Goal: Transaction & Acquisition: Purchase product/service

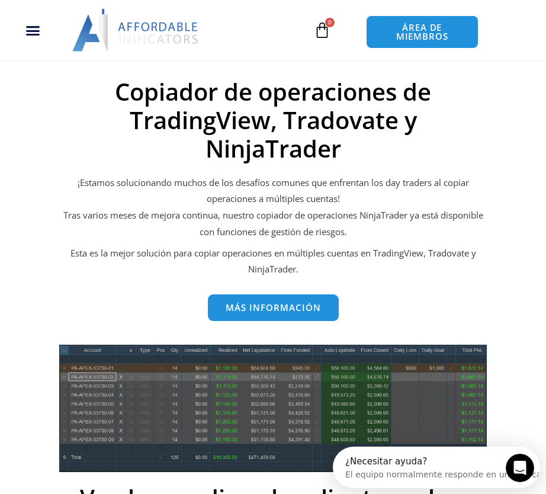
scroll to position [474, 0]
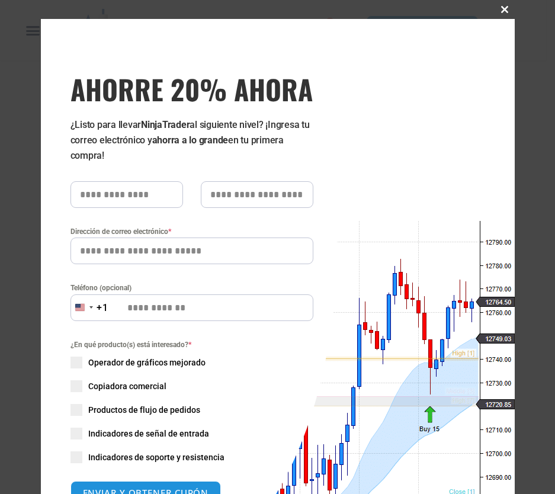
click at [504, 7] on span at bounding box center [505, 9] width 19 height 7
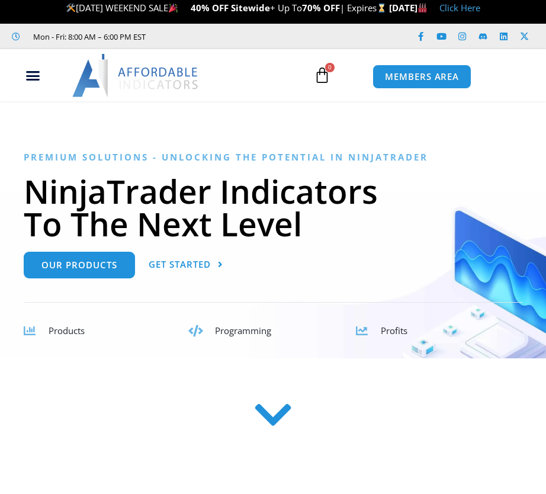
scroll to position [0, 0]
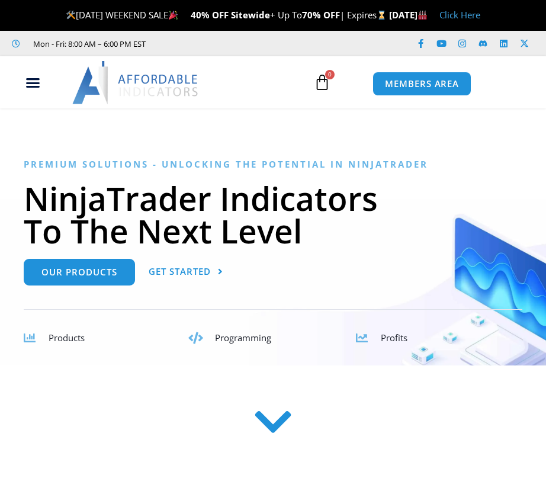
click at [480, 12] on link "Click Here" at bounding box center [459, 15] width 41 height 12
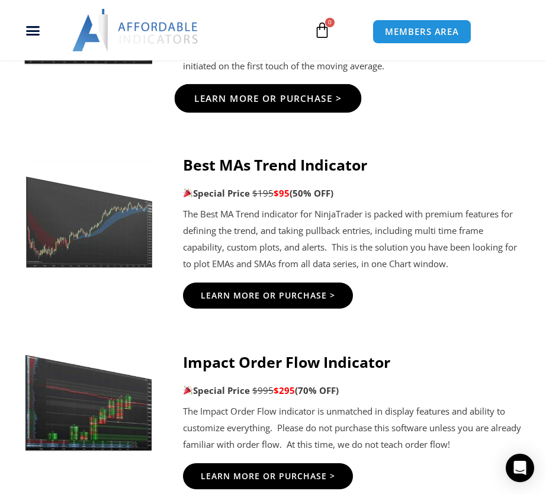
scroll to position [2368, 0]
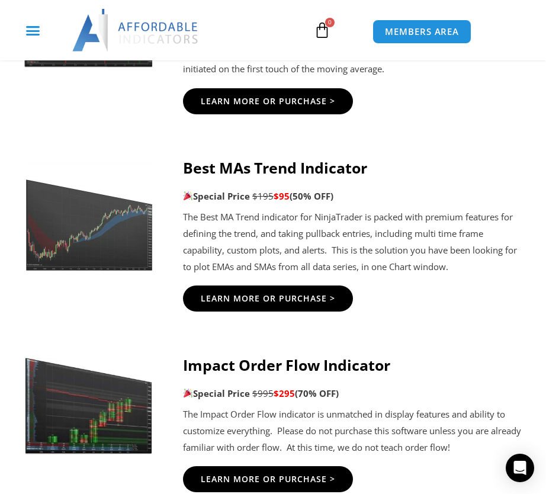
click at [37, 25] on icon "Menu Toggle" at bounding box center [32, 30] width 15 height 15
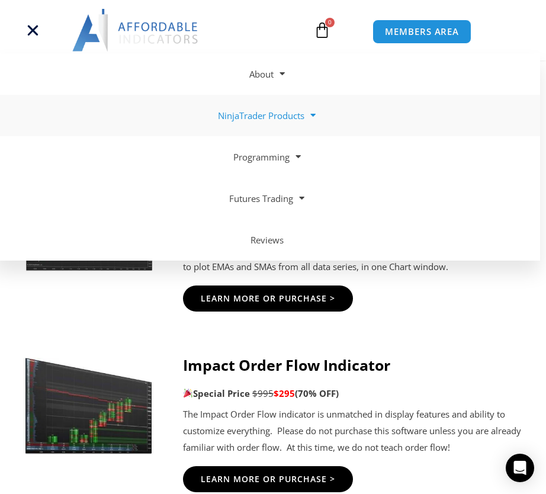
click at [314, 111] on span at bounding box center [309, 115] width 11 height 21
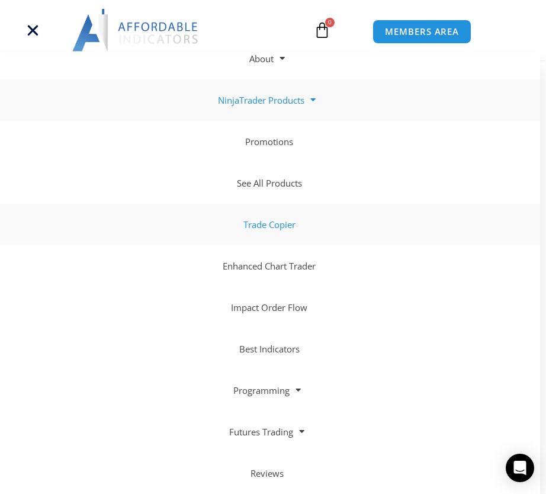
scroll to position [2486, 0]
click at [263, 223] on link "Trade Copier" at bounding box center [267, 224] width 546 height 41
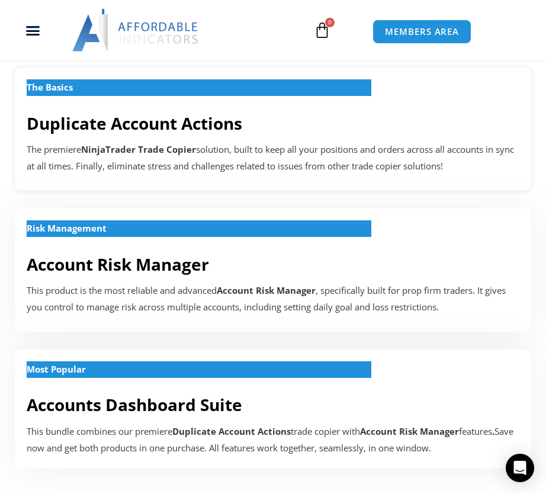
scroll to position [296, 0]
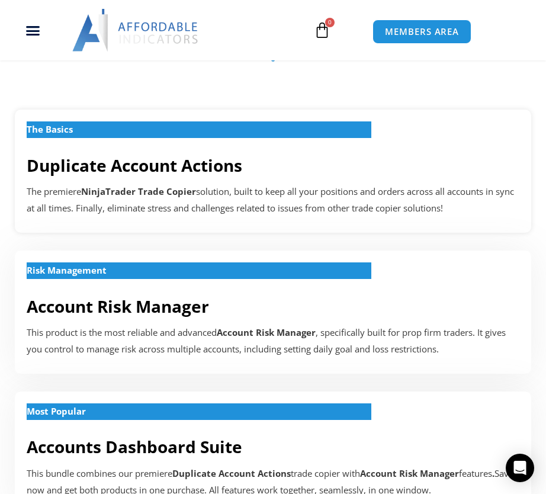
click at [98, 176] on link "Duplicate Account Actions" at bounding box center [134, 165] width 215 height 22
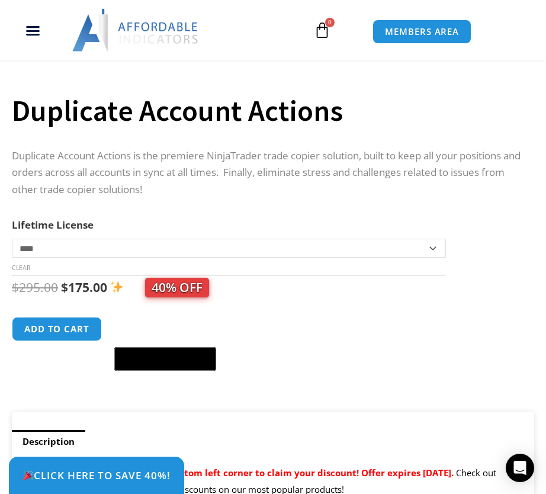
scroll to position [414, 0]
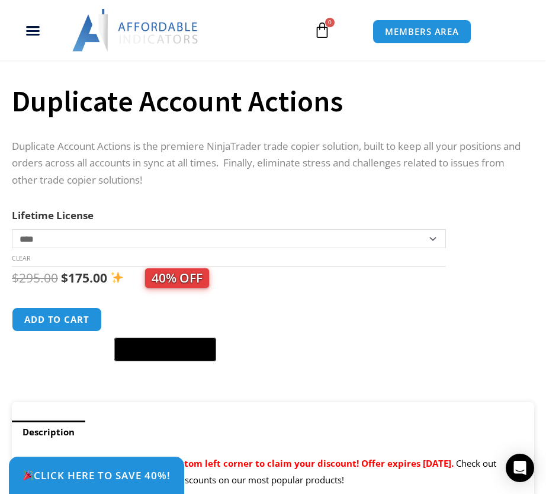
click at [168, 288] on span "40% OFF" at bounding box center [177, 278] width 64 height 20
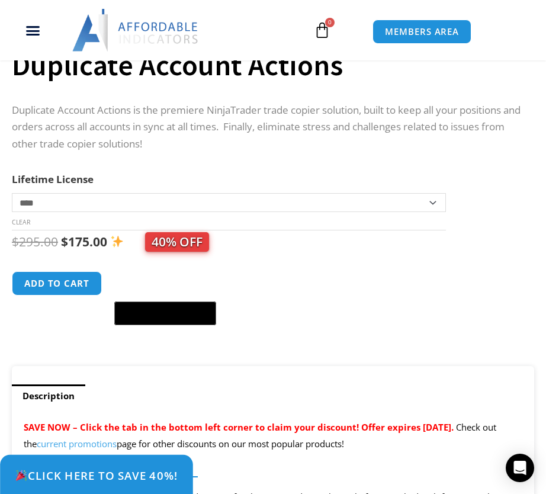
scroll to position [474, 0]
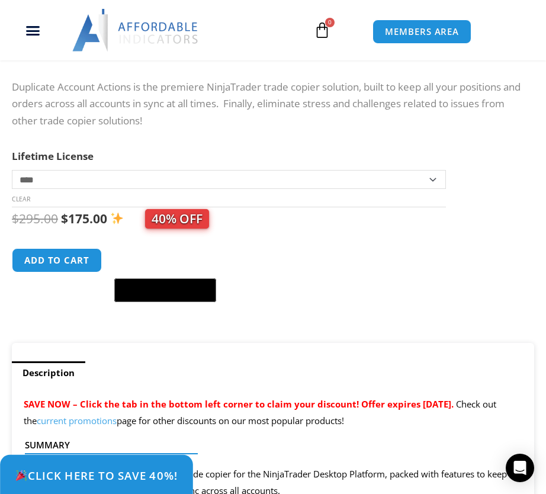
click at [136, 484] on link "Click Here to save 40%!" at bounding box center [96, 475] width 193 height 41
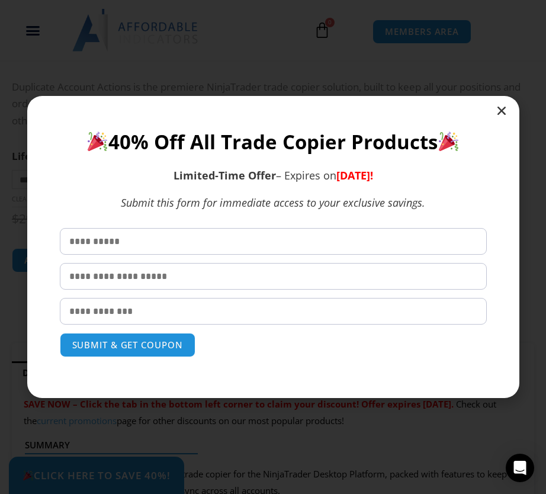
click at [504, 107] on icon "Close" at bounding box center [502, 111] width 12 height 12
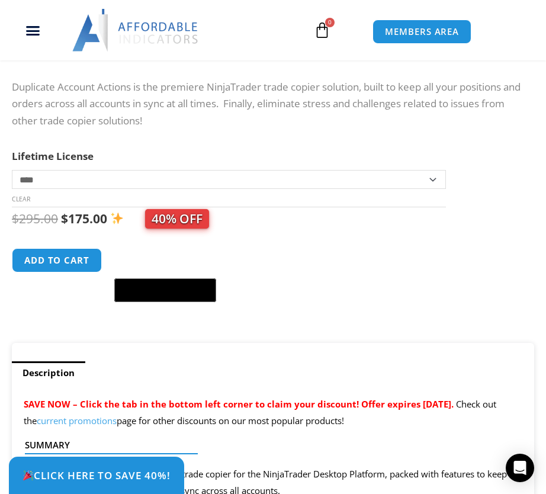
click at [427, 189] on select "**********" at bounding box center [229, 179] width 434 height 19
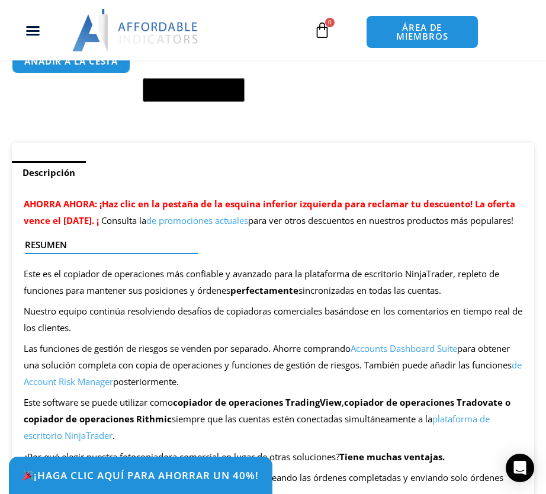
scroll to position [710, 0]
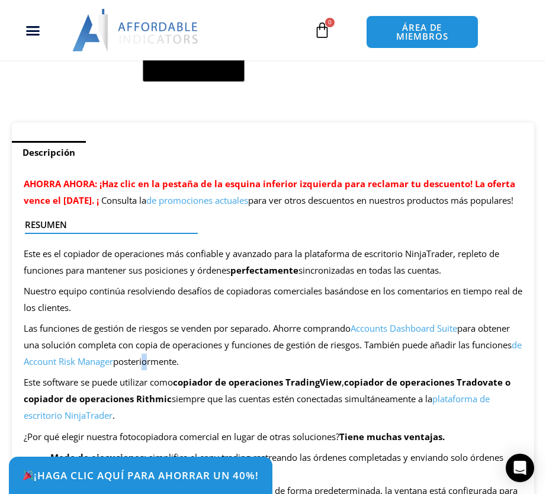
click at [179, 367] on font "posteriormente." at bounding box center [146, 361] width 66 height 12
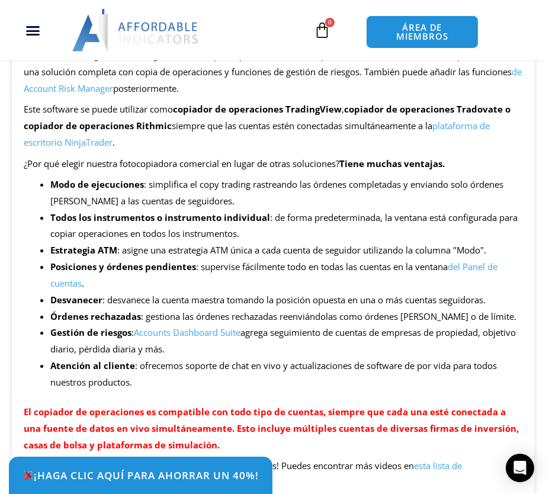
scroll to position [1006, 0]
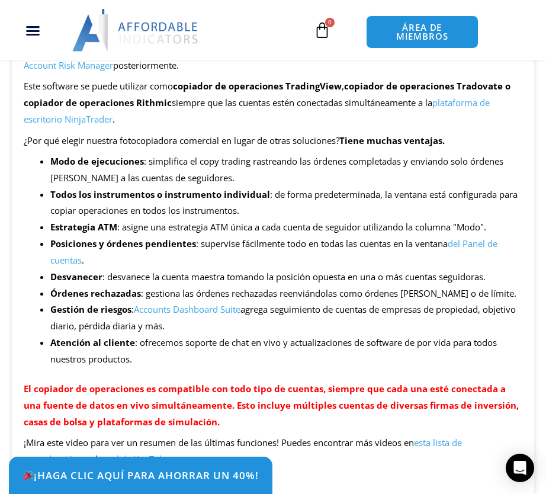
click at [417, 233] on font ": asigne una estrategia ATM única a cada cuenta de seguidor utilizando la colum…" at bounding box center [301, 227] width 369 height 12
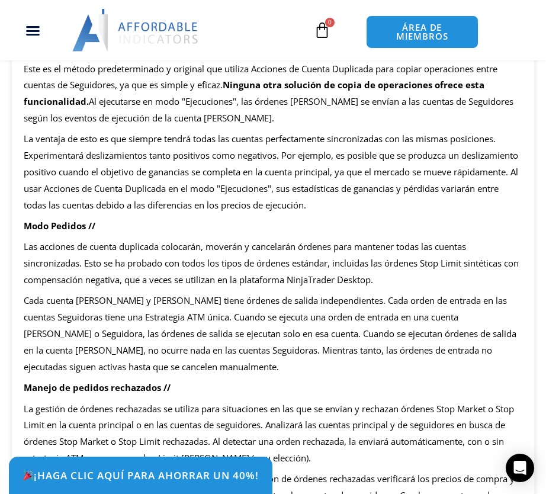
scroll to position [1954, 0]
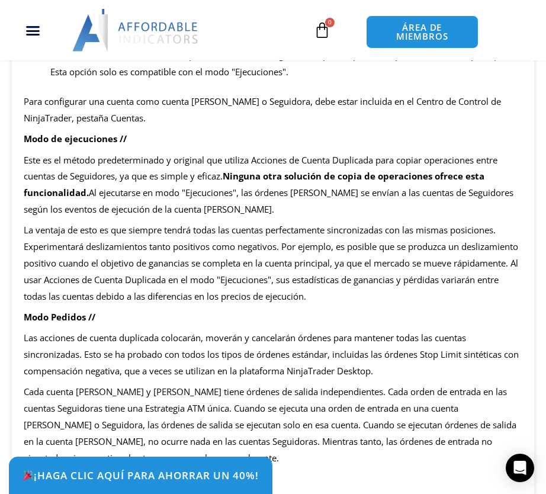
drag, startPoint x: 139, startPoint y: 0, endPoint x: 133, endPoint y: 168, distance: 168.2
click at [133, 168] on div "AHORRA AHORA: ¡Haz clic en la pestaña de la esquina inferior izquierda para rec…" at bounding box center [273, 321] width 522 height 2800
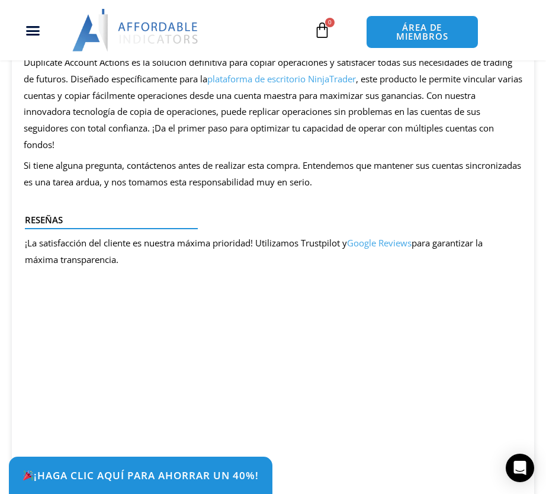
scroll to position [2605, 0]
